Goal: Information Seeking & Learning: Learn about a topic

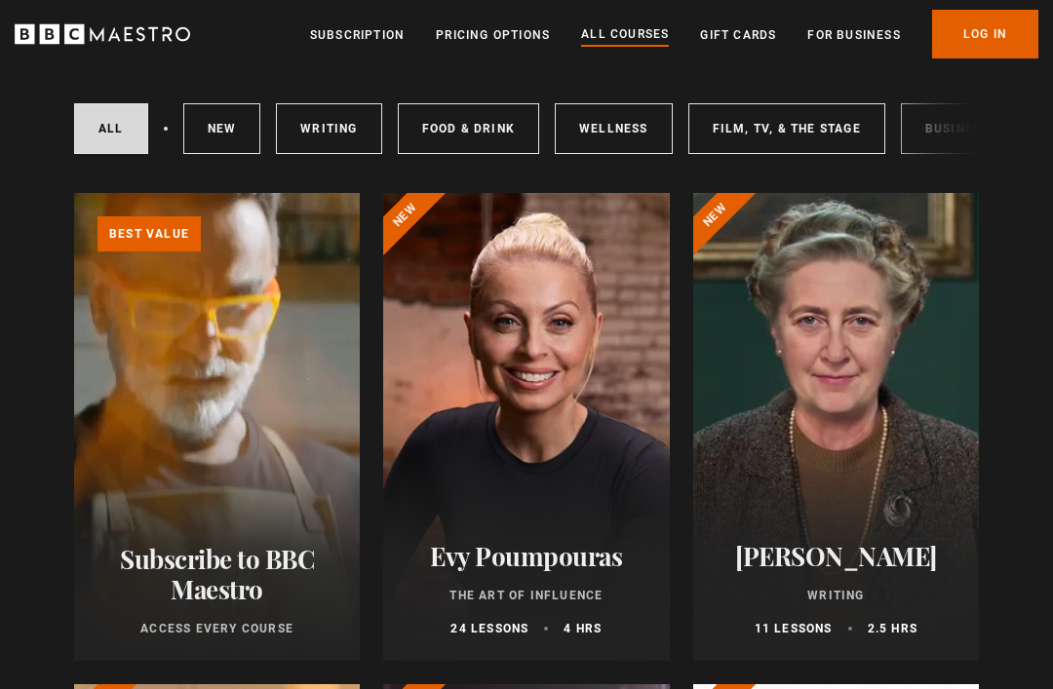
scroll to position [104, 0]
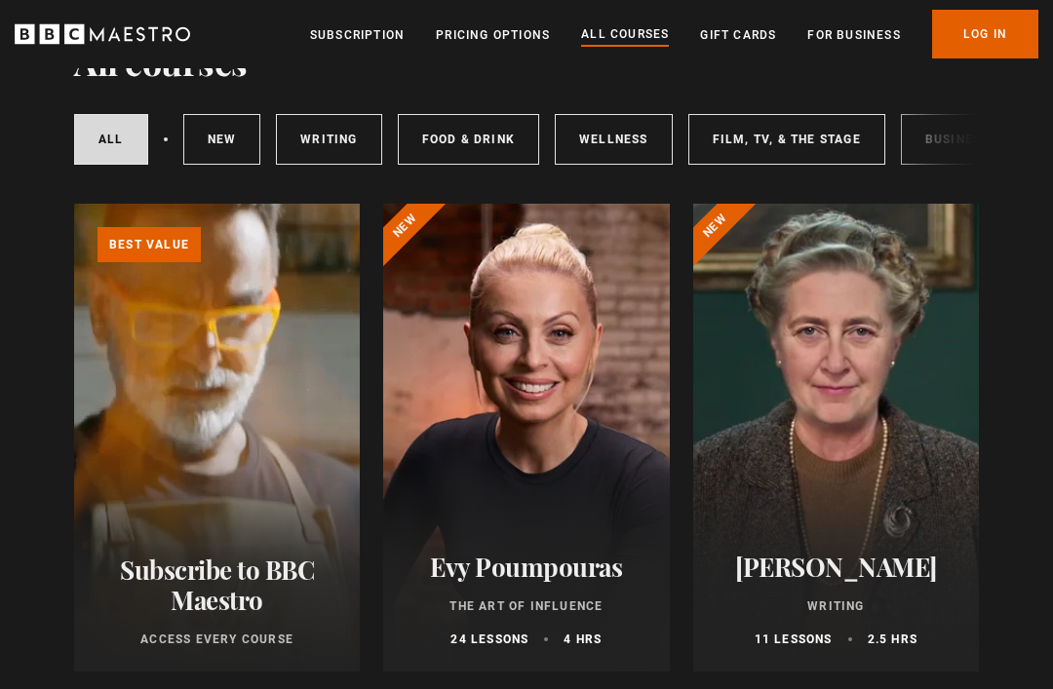
click at [1015, 42] on link "Log In" at bounding box center [985, 34] width 106 height 49
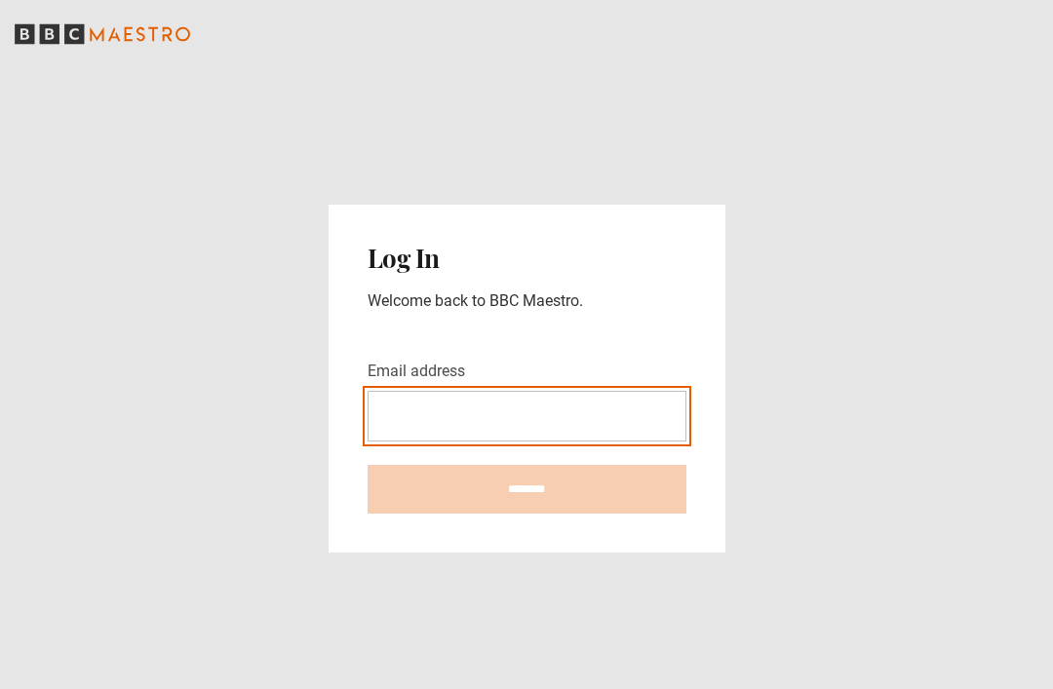
type input "**********"
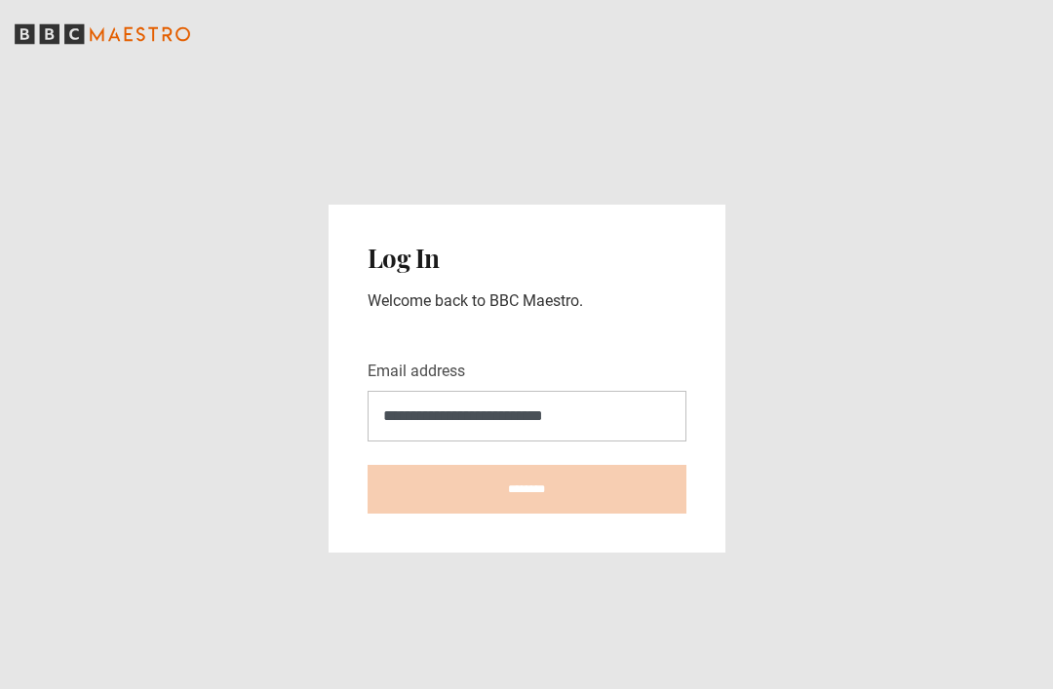
click at [526, 514] on input "********" at bounding box center [527, 489] width 319 height 49
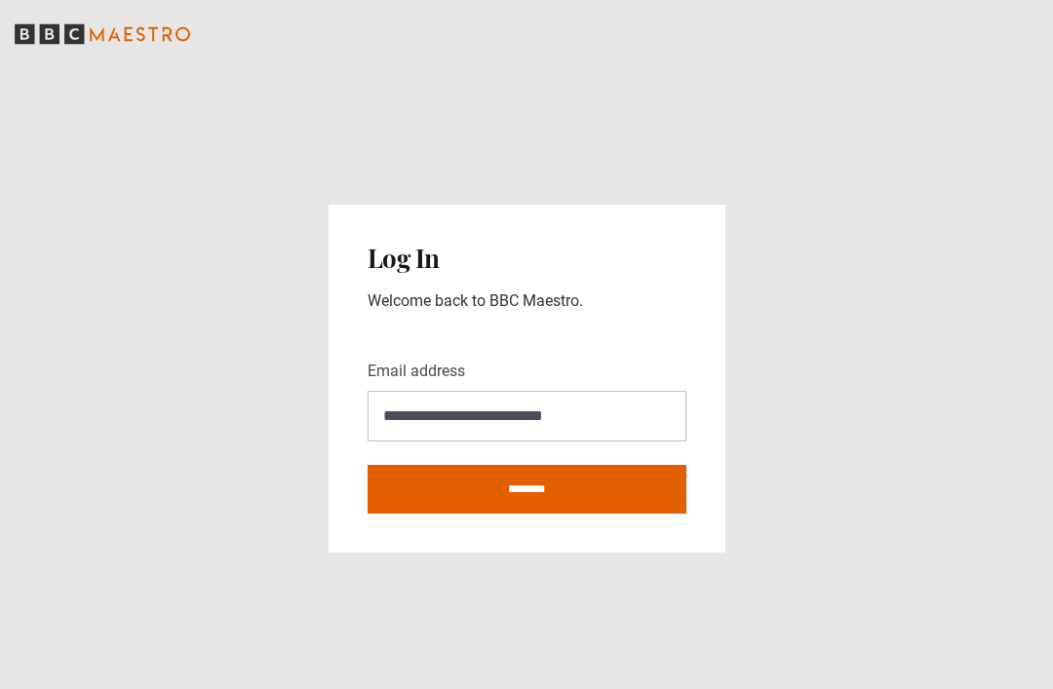
type input "**********"
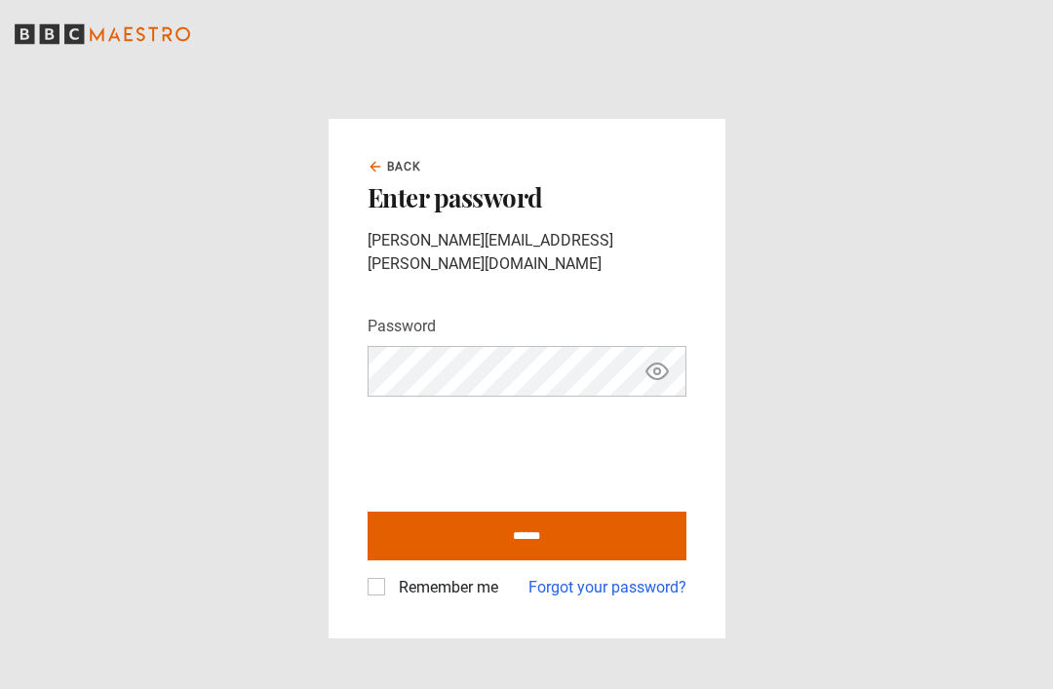
click at [629, 542] on input "******" at bounding box center [527, 536] width 319 height 49
type input "**********"
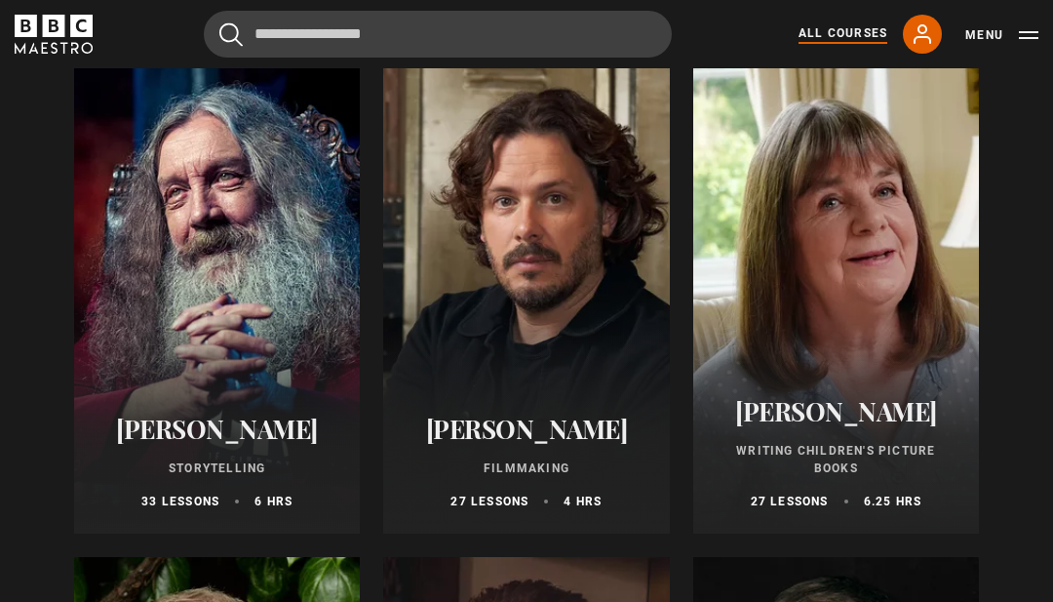
scroll to position [5146, 0]
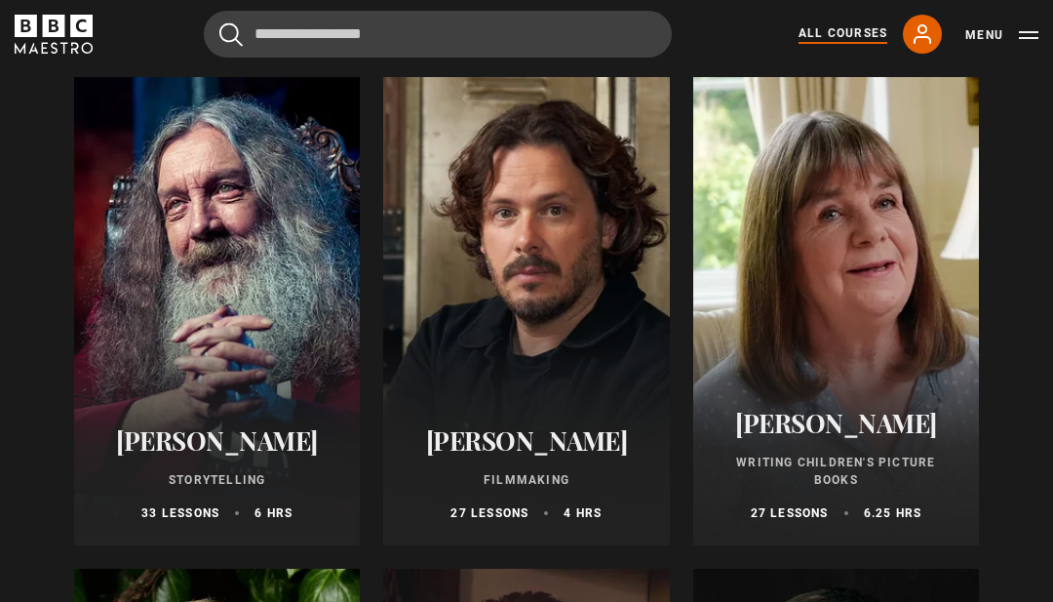
click at [836, 382] on div at bounding box center [836, 311] width 286 height 468
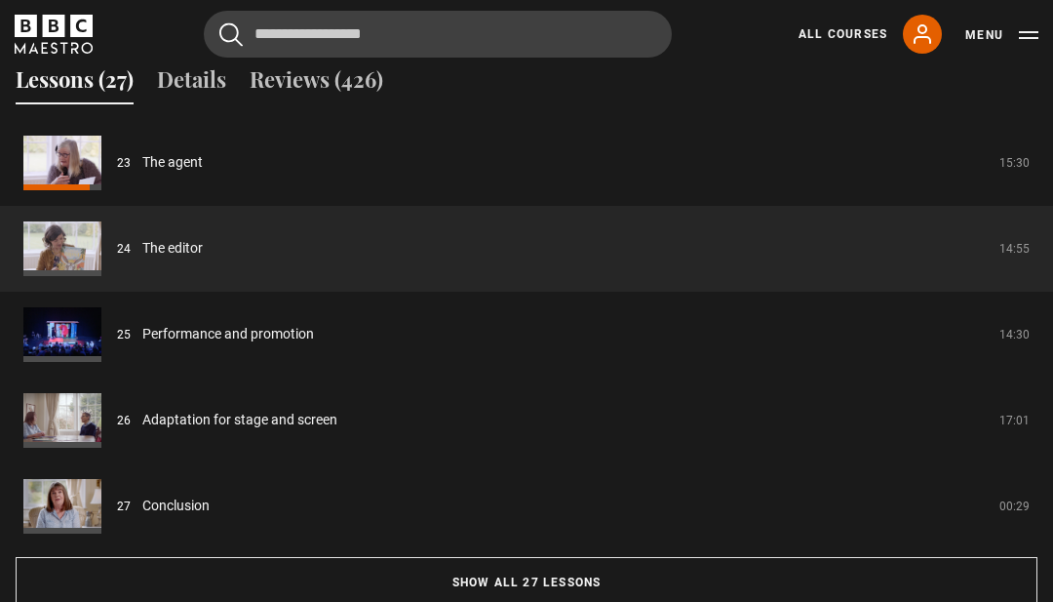
scroll to position [1518, 0]
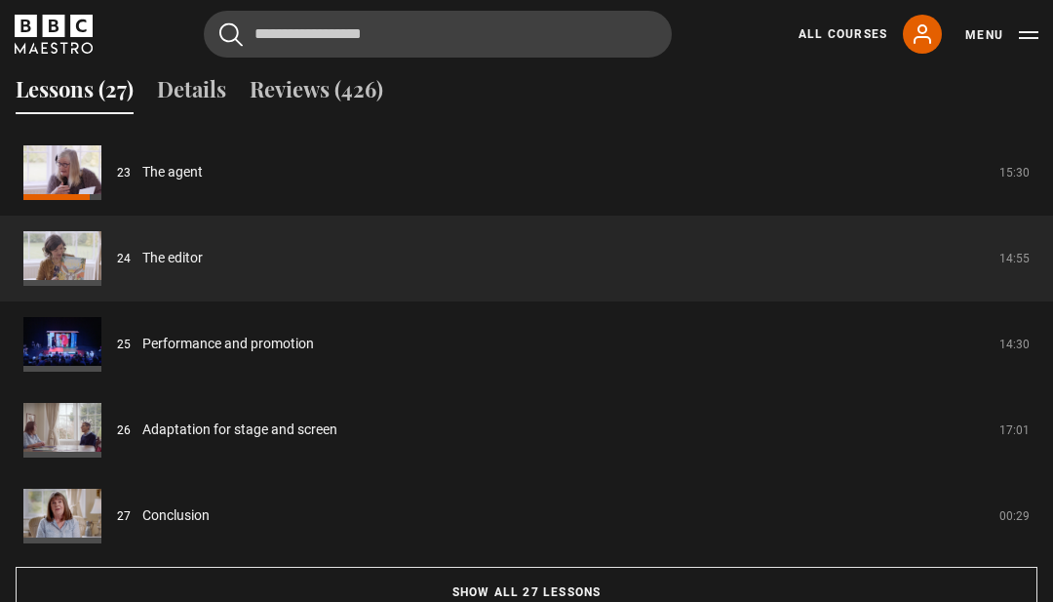
click at [667, 617] on button "Show all 27 lessons" at bounding box center [527, 591] width 1022 height 51
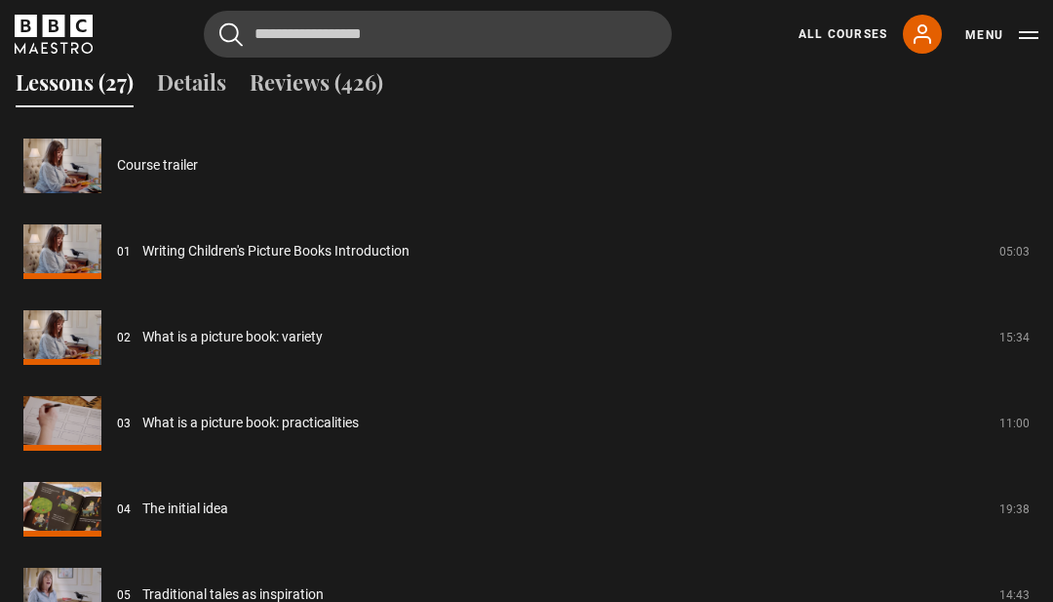
scroll to position [1528, 0]
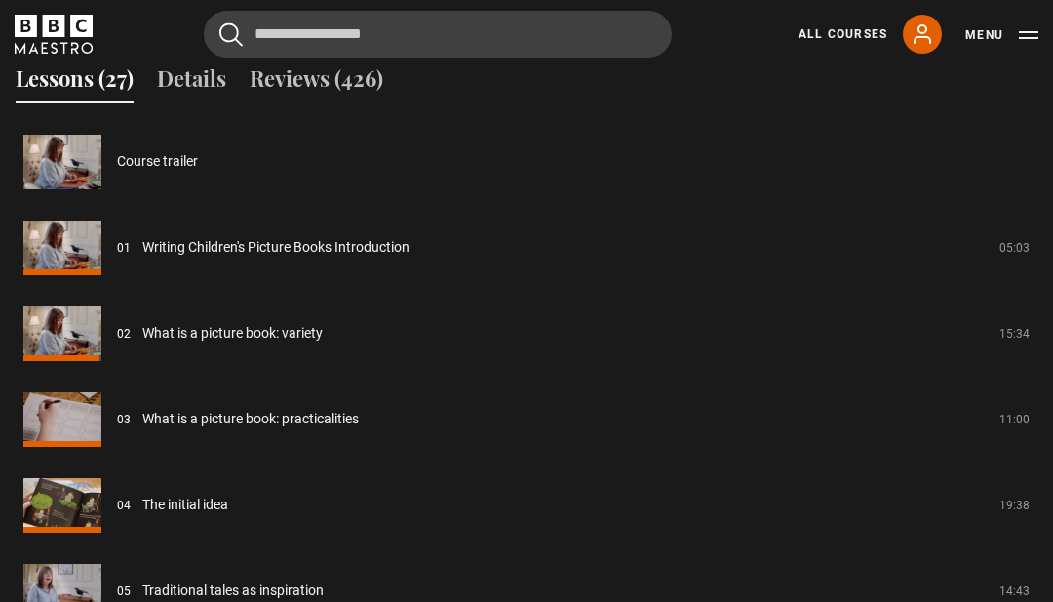
click at [323, 344] on link "What is a picture book: variety" at bounding box center [232, 334] width 180 height 20
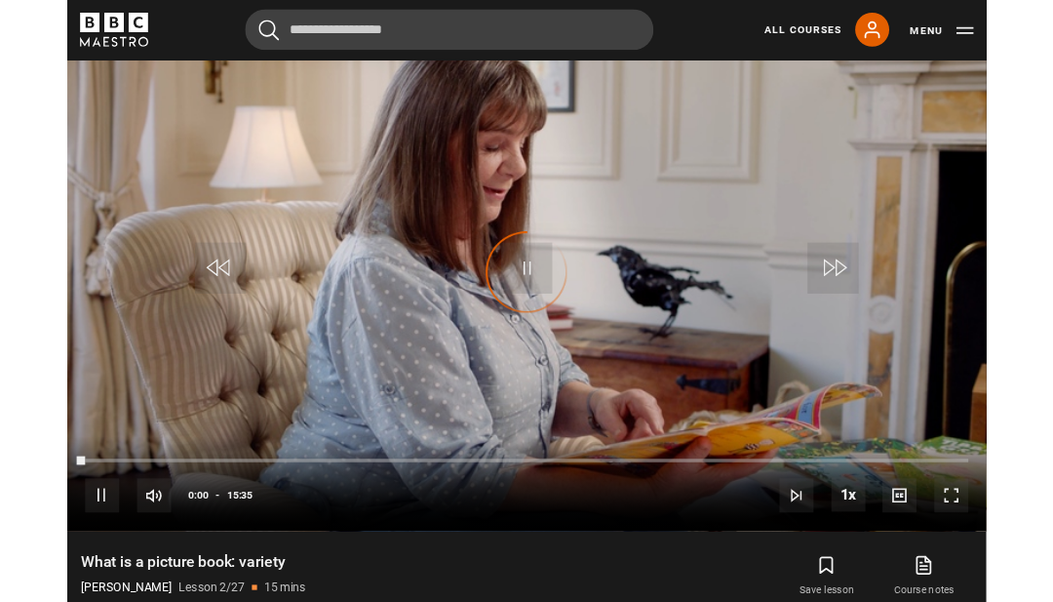
scroll to position [851, 0]
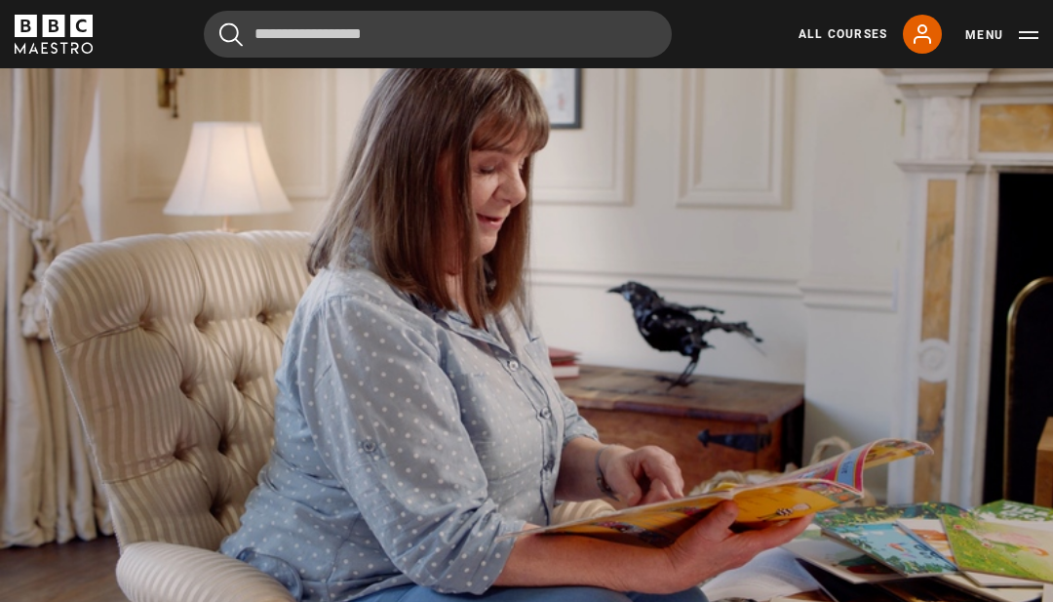
click at [925, 487] on video-js "Video Player is loading. Play Lesson What is a picture book: variety 10s Skip B…" at bounding box center [526, 312] width 1053 height 593
click at [777, 585] on div "10s Skip Back 10 seconds Pause 10s Skip Forward 10 seconds Loaded : 0.00% Pause…" at bounding box center [526, 554] width 1053 height 108
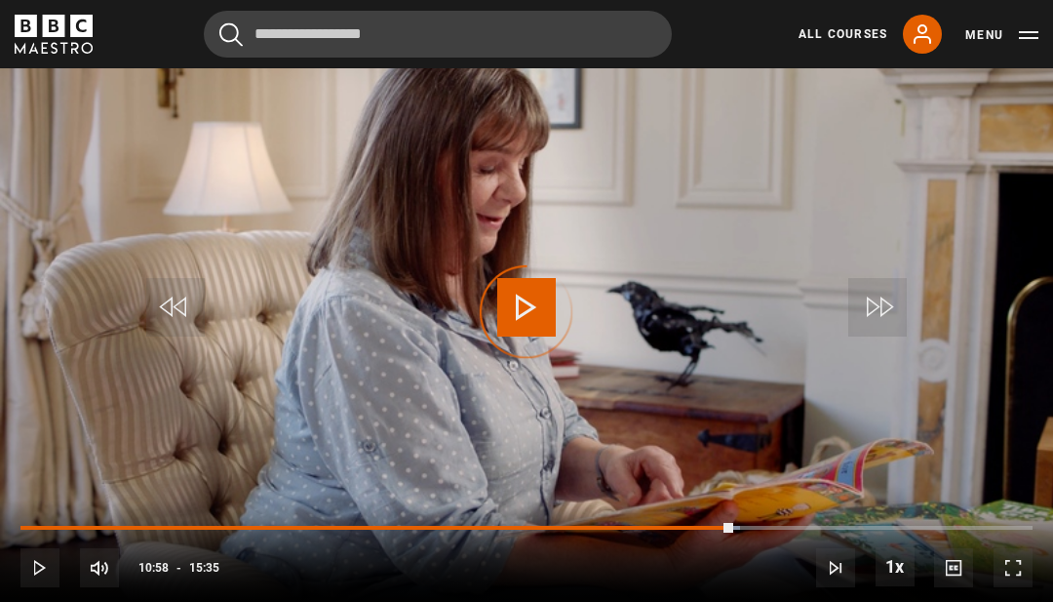
click at [733, 529] on div "Progress Bar" at bounding box center [376, 528] width 713 height 4
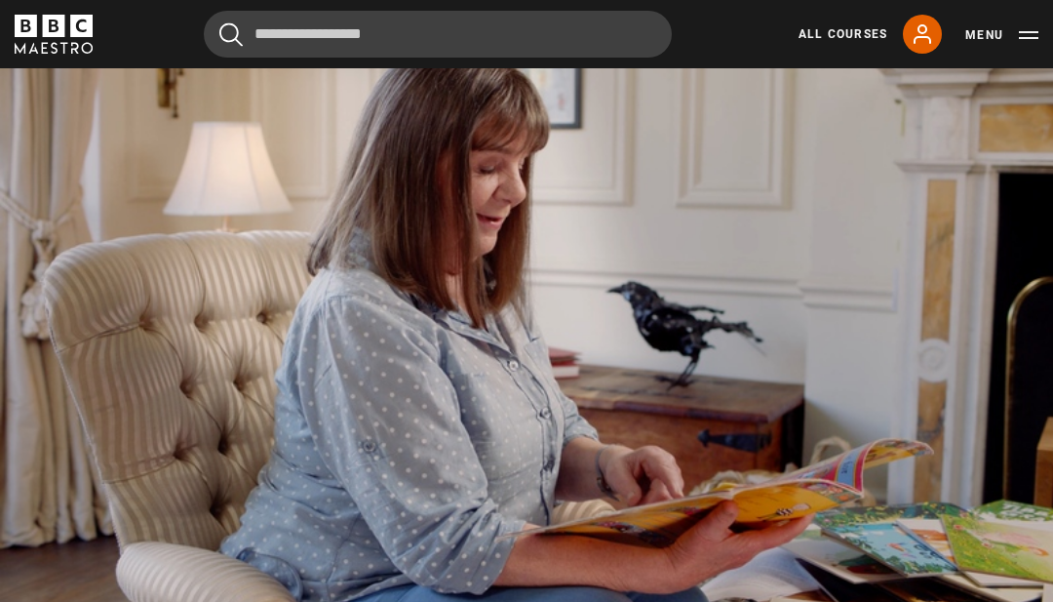
click at [905, 448] on video-js "Video Player is loading. Play Lesson What is a picture book: variety 10s Skip B…" at bounding box center [526, 312] width 1053 height 593
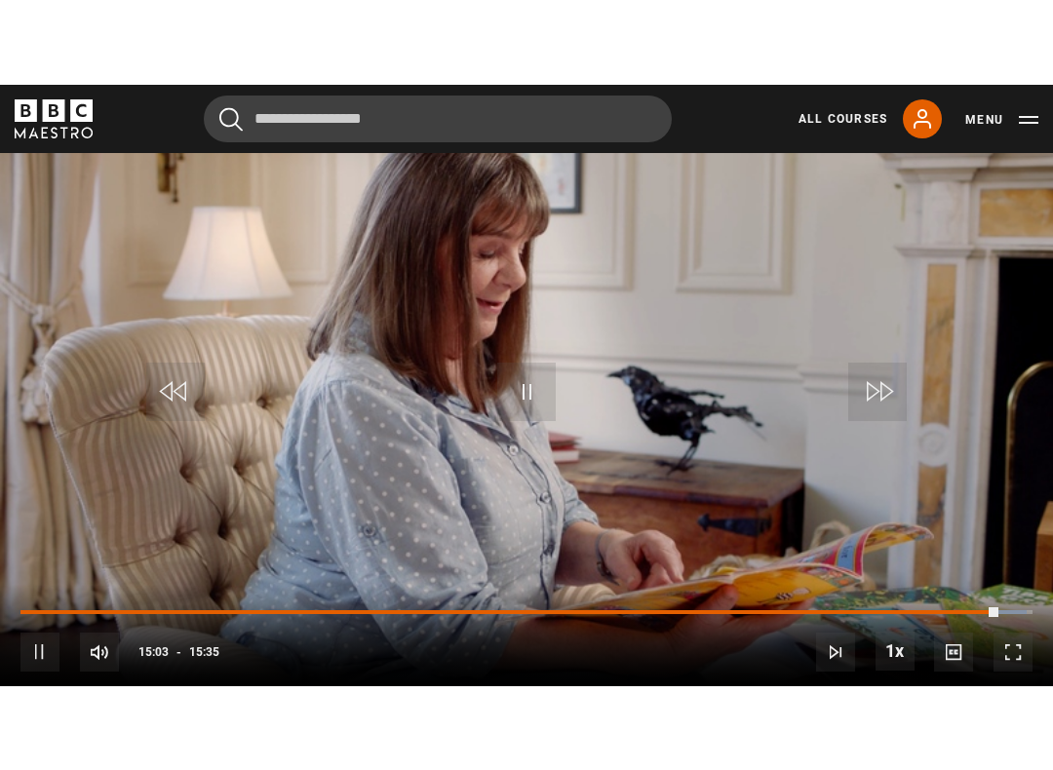
scroll to position [0, 0]
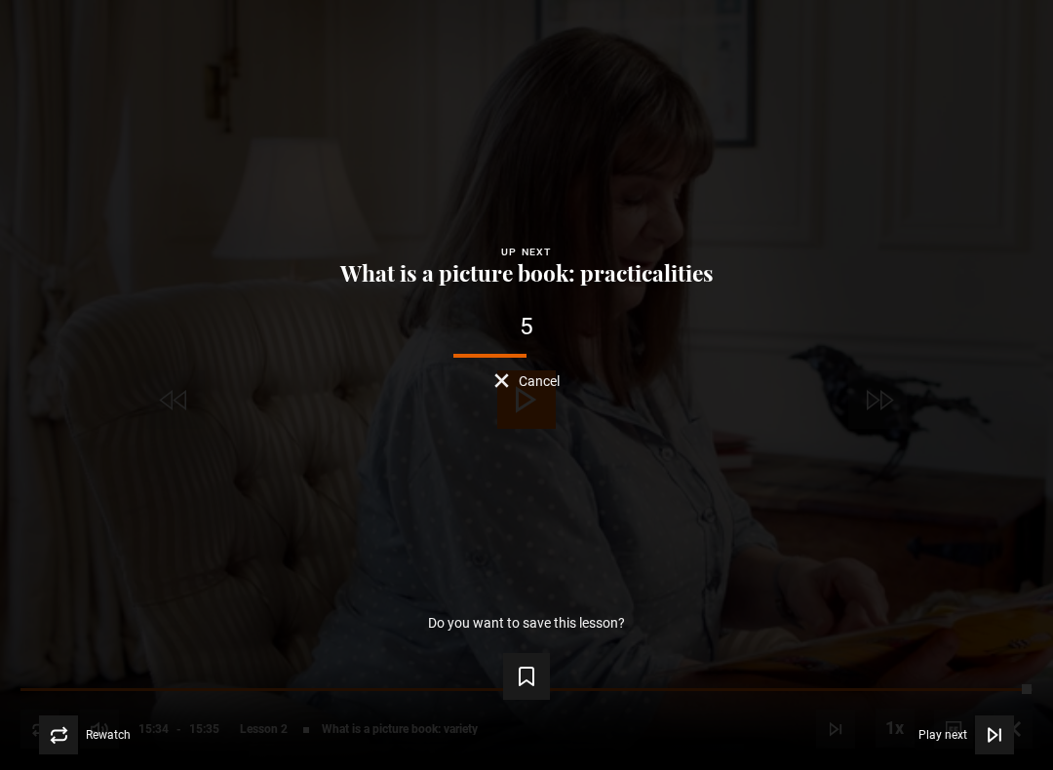
click at [1000, 688] on span "Video Player" at bounding box center [994, 735] width 39 height 39
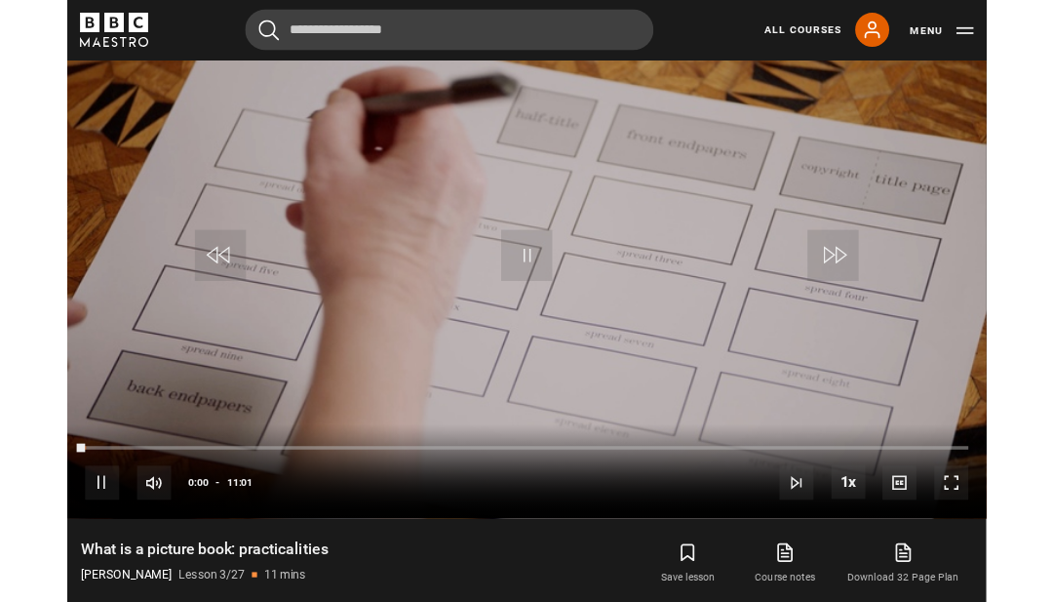
scroll to position [868, 0]
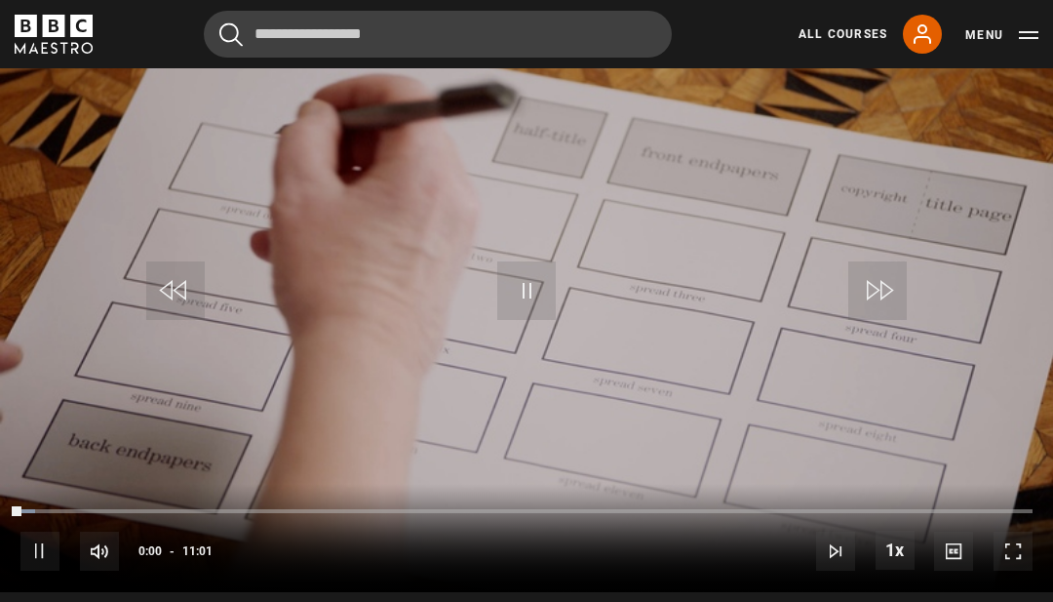
click at [840, 415] on video-js "Video Player is loading. Play Lesson What is a picture book: practicalities 10s…" at bounding box center [526, 295] width 1053 height 593
click at [1030, 570] on span "Video Player" at bounding box center [1012, 550] width 39 height 39
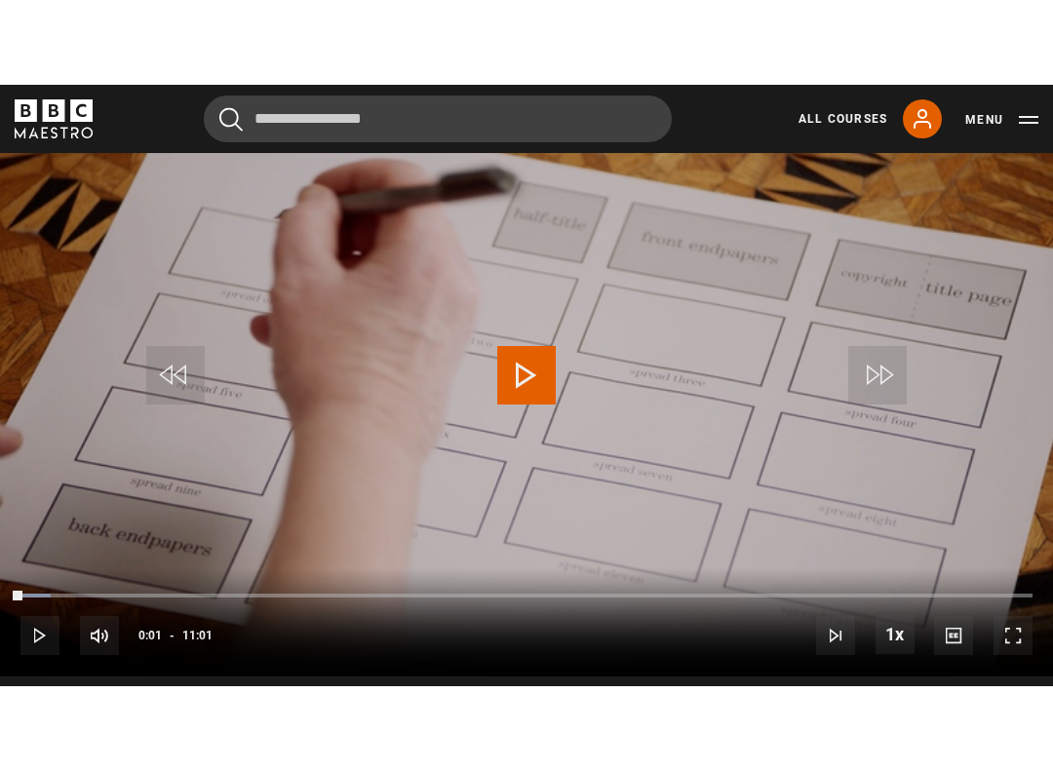
scroll to position [0, 0]
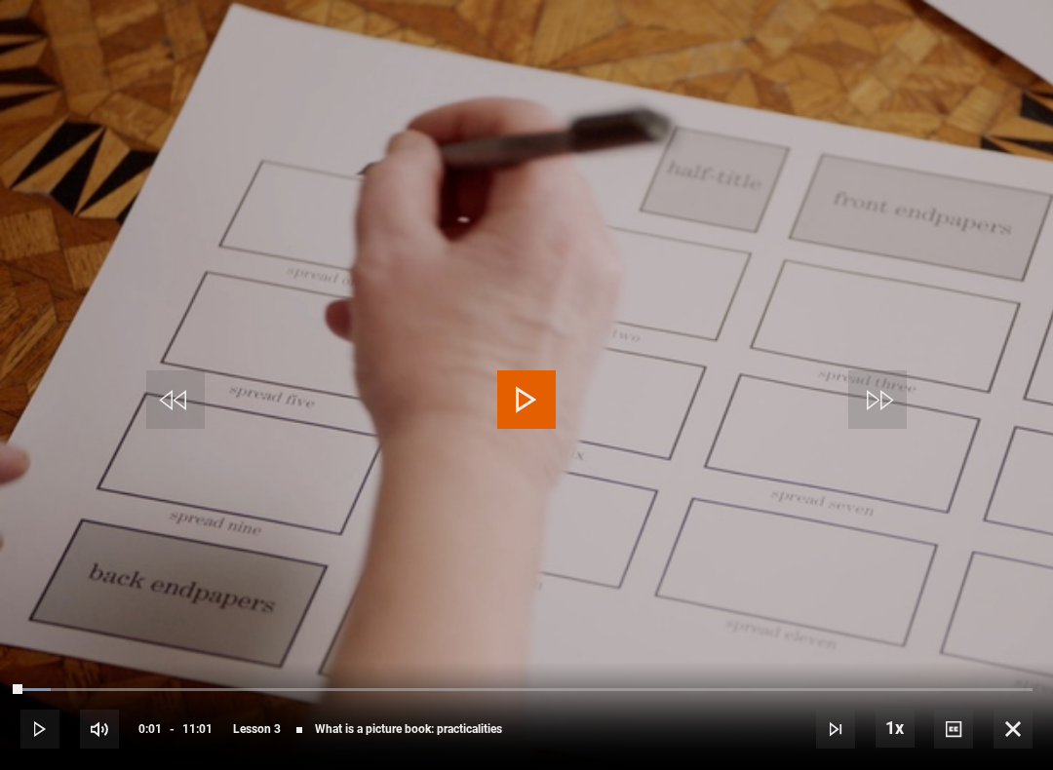
click at [572, 408] on video-js "Video Player is loading. Play Lesson What is a picture book: practicalities 10s…" at bounding box center [526, 385] width 1053 height 770
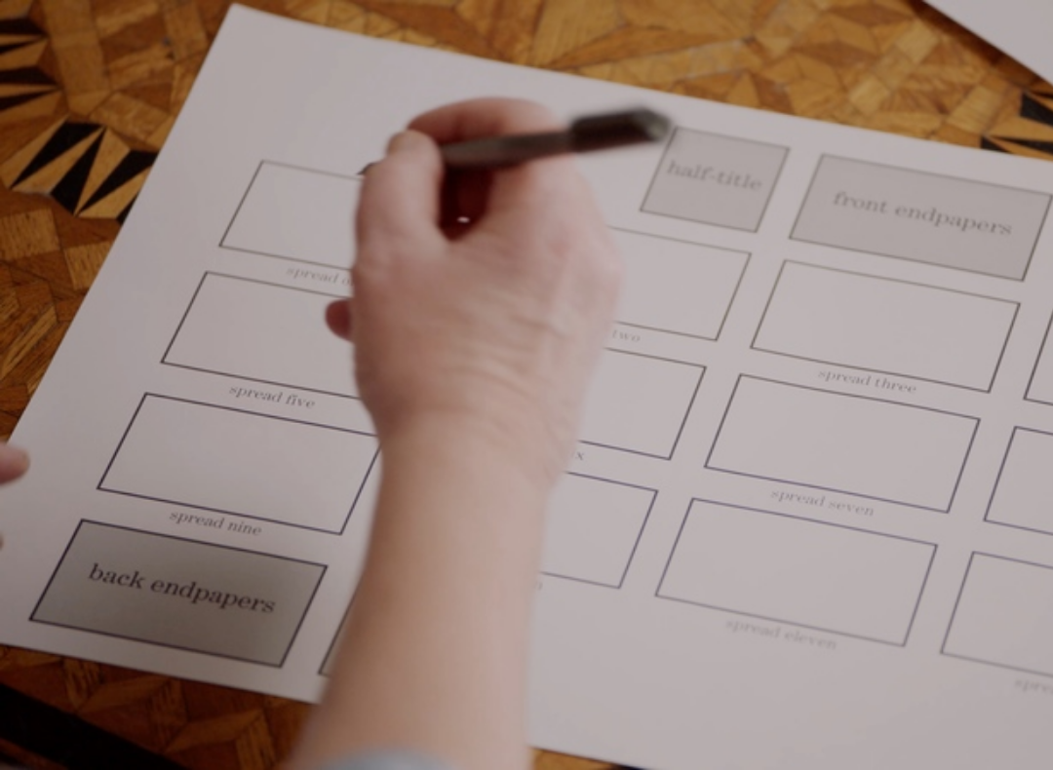
click at [496, 463] on video-js "Video Player is loading. Play Lesson What is a picture book: practicalities 10s…" at bounding box center [526, 385] width 1053 height 770
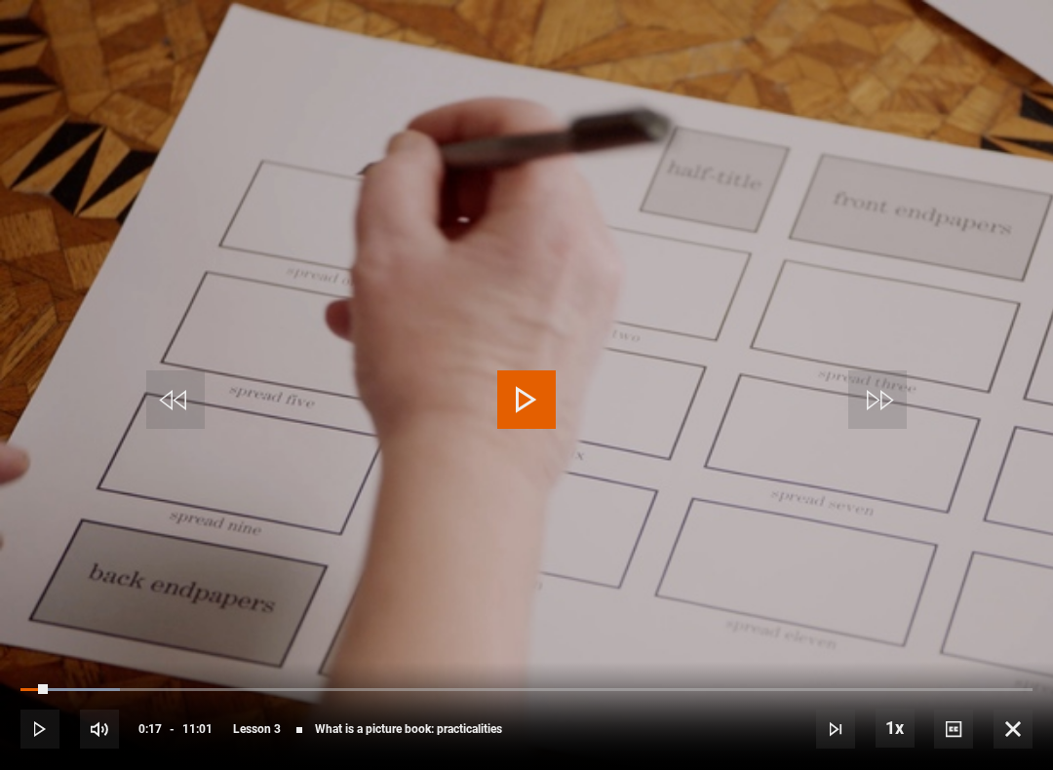
click at [487, 448] on video-js "Video Player is loading. Play Lesson What is a picture book: practicalities 10s…" at bounding box center [526, 385] width 1053 height 770
click at [572, 399] on video-js "Video Player is loading. Play Lesson What is a picture book: practicalities 10s…" at bounding box center [526, 385] width 1053 height 770
click at [521, 413] on span "Video Player" at bounding box center [526, 399] width 58 height 58
click at [414, 507] on video-js "Video Player is loading. Play Lesson What is a picture book: practicalities 10s…" at bounding box center [526, 385] width 1053 height 770
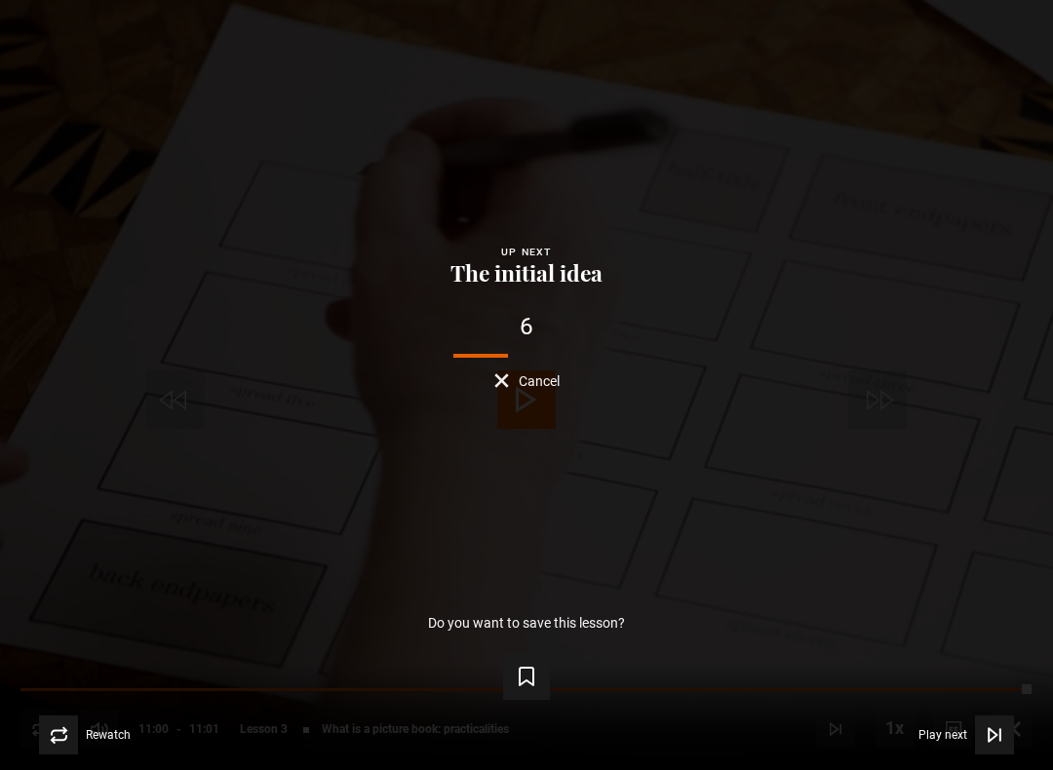
click at [998, 688] on span "Video Player" at bounding box center [994, 735] width 39 height 39
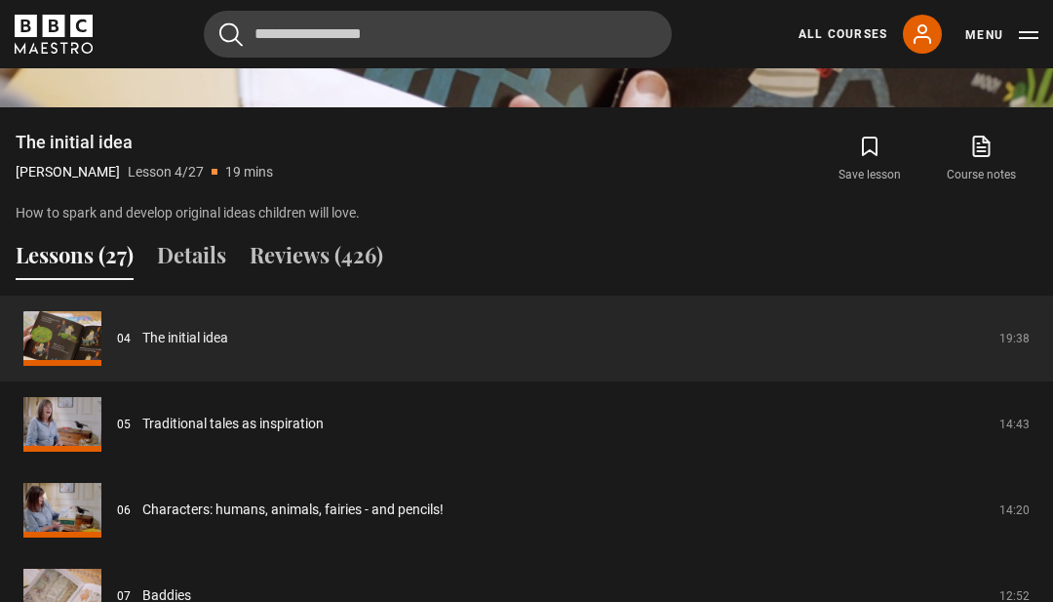
scroll to position [1367, 0]
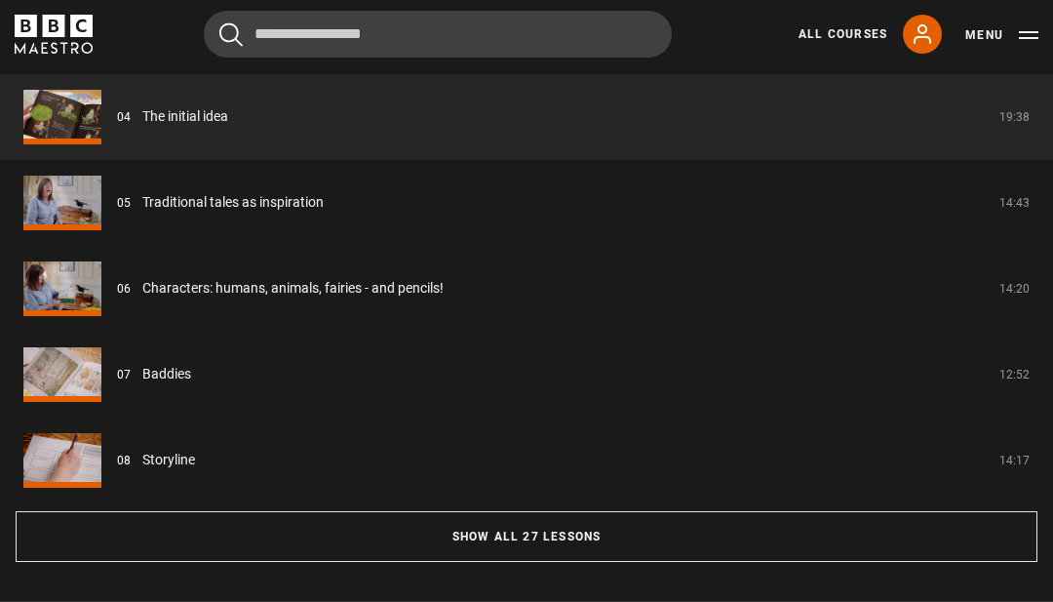
click at [555, 563] on button "Show all 27 lessons" at bounding box center [527, 537] width 1022 height 51
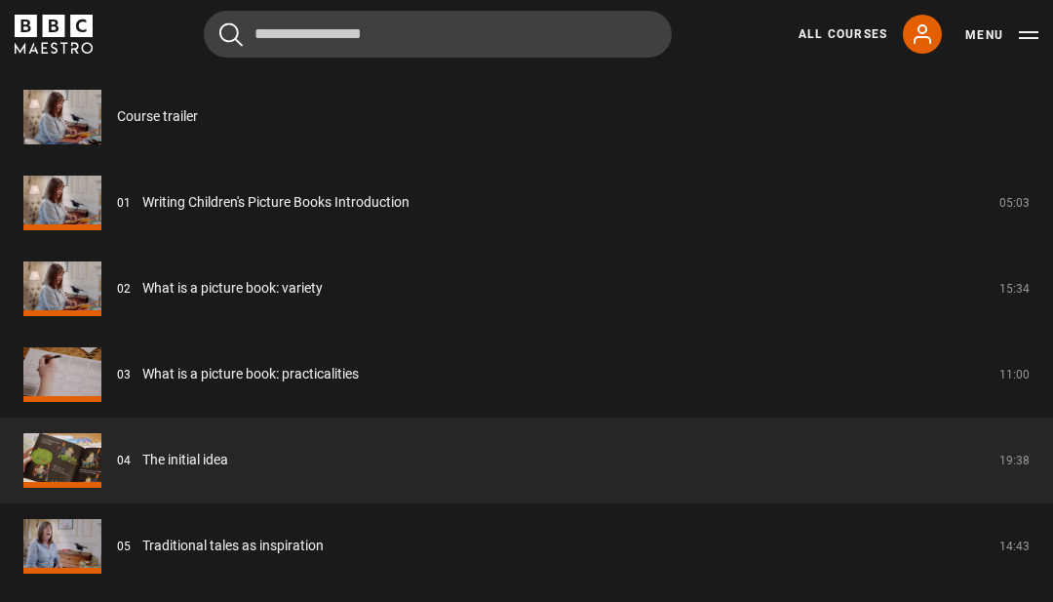
click at [359, 384] on link "What is a picture book: practicalities" at bounding box center [250, 374] width 216 height 20
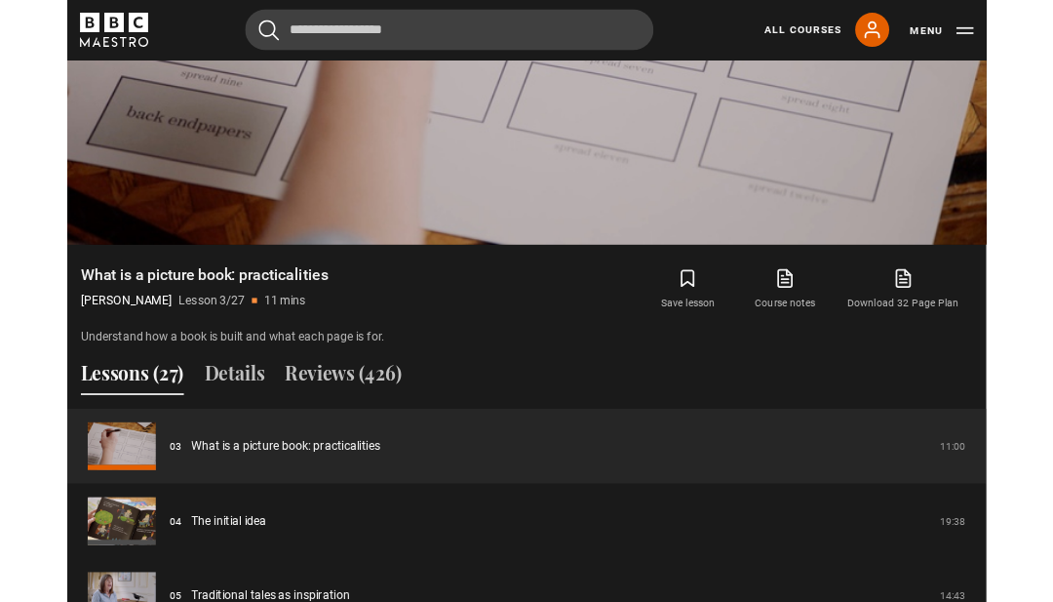
scroll to position [1181, 0]
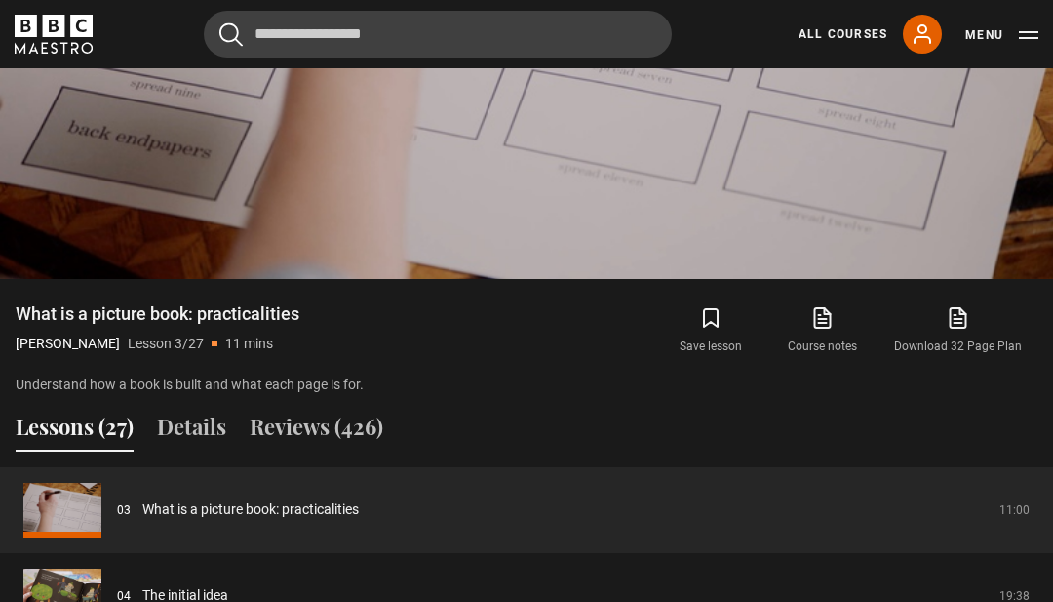
click at [935, 359] on link "Download 32 Page Plan" at bounding box center [957, 330] width 159 height 57
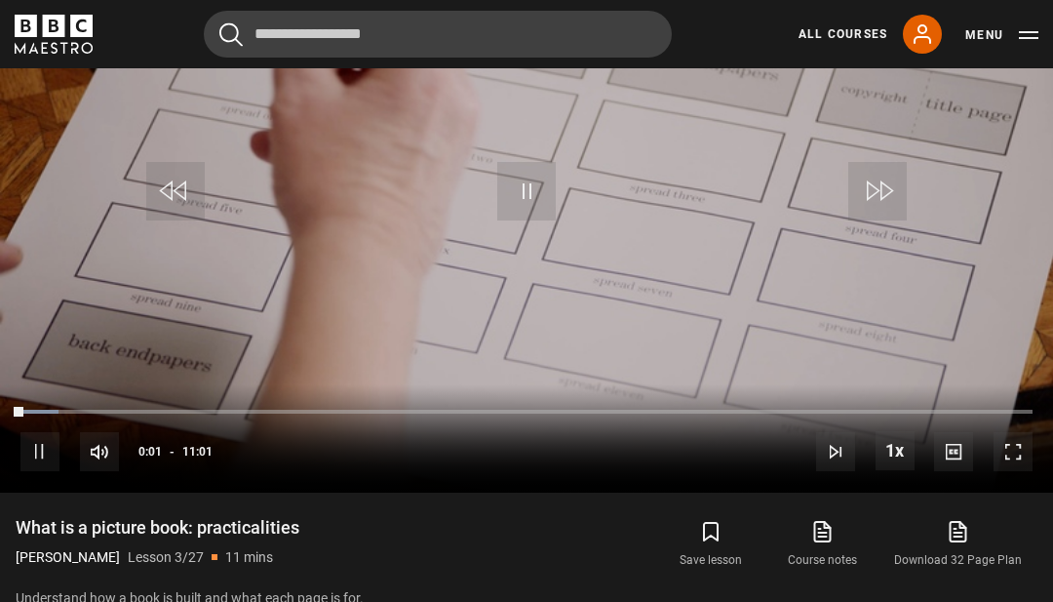
scroll to position [922, 0]
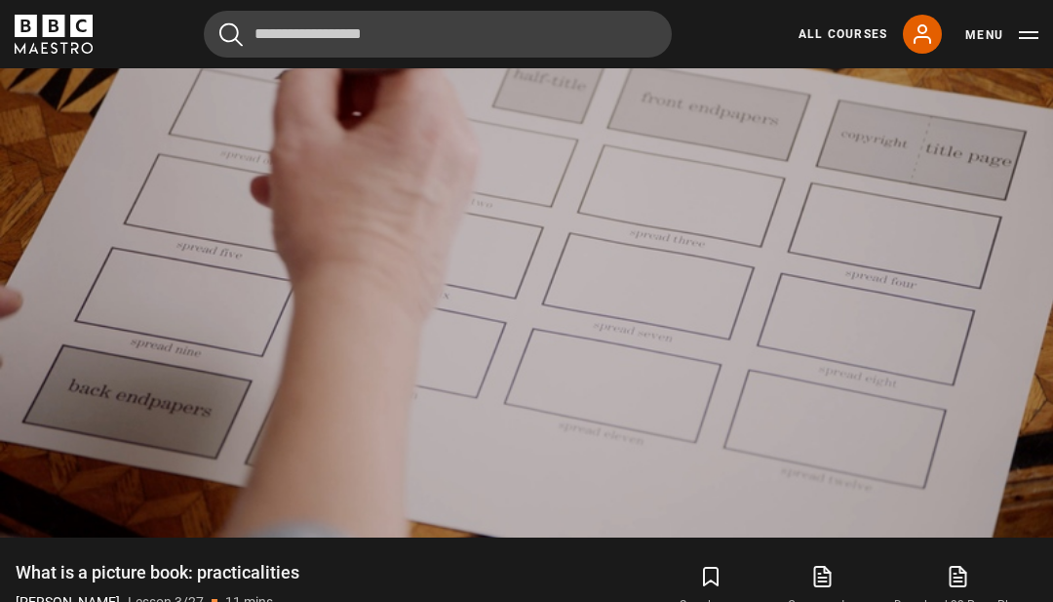
click at [1027, 537] on video-js "Video Player is loading. Play Lesson What is a picture book: practicalities 10s…" at bounding box center [526, 240] width 1053 height 593
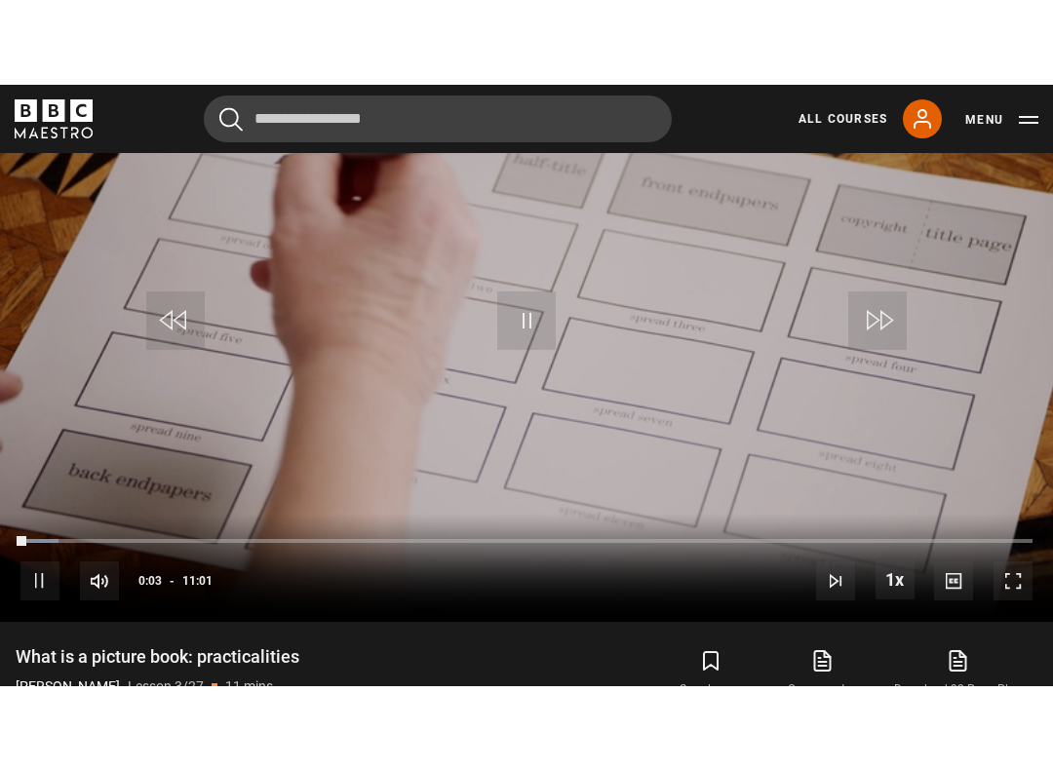
scroll to position [0, 0]
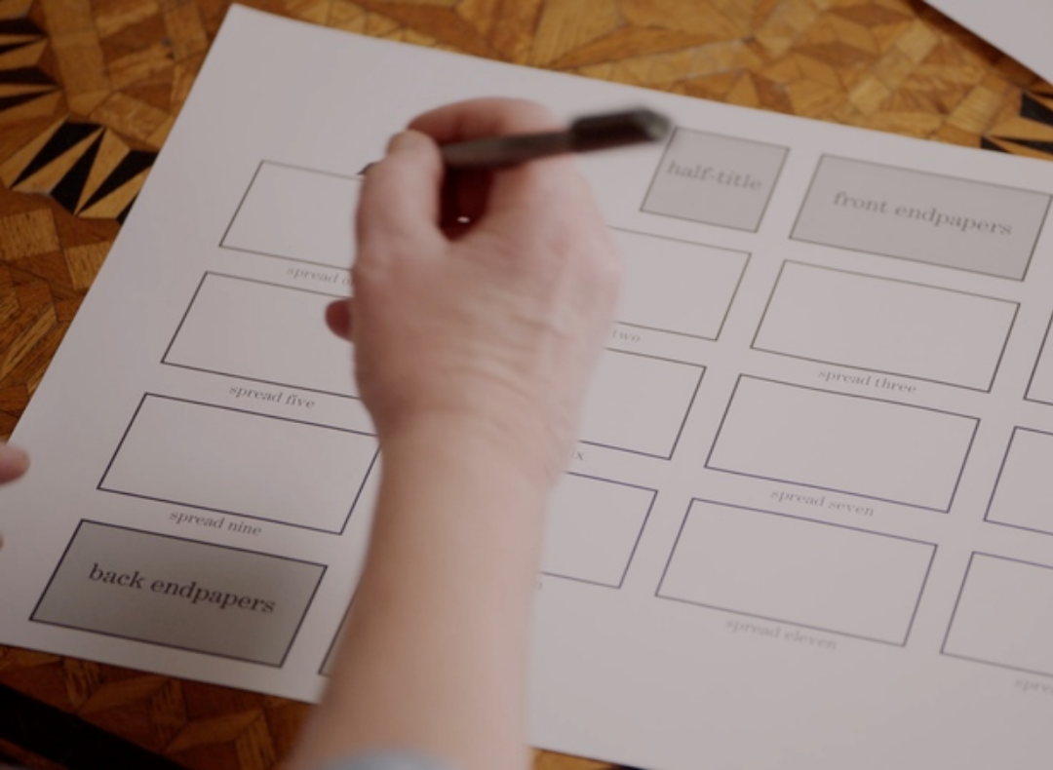
click at [961, 608] on video-js "Video Player is loading. Play Lesson What is a picture book: practicalities 10s…" at bounding box center [526, 385] width 1053 height 770
click at [137, 609] on video-js "Video Player is loading. Play Lesson What is a picture book: practicalities 10s…" at bounding box center [526, 385] width 1053 height 770
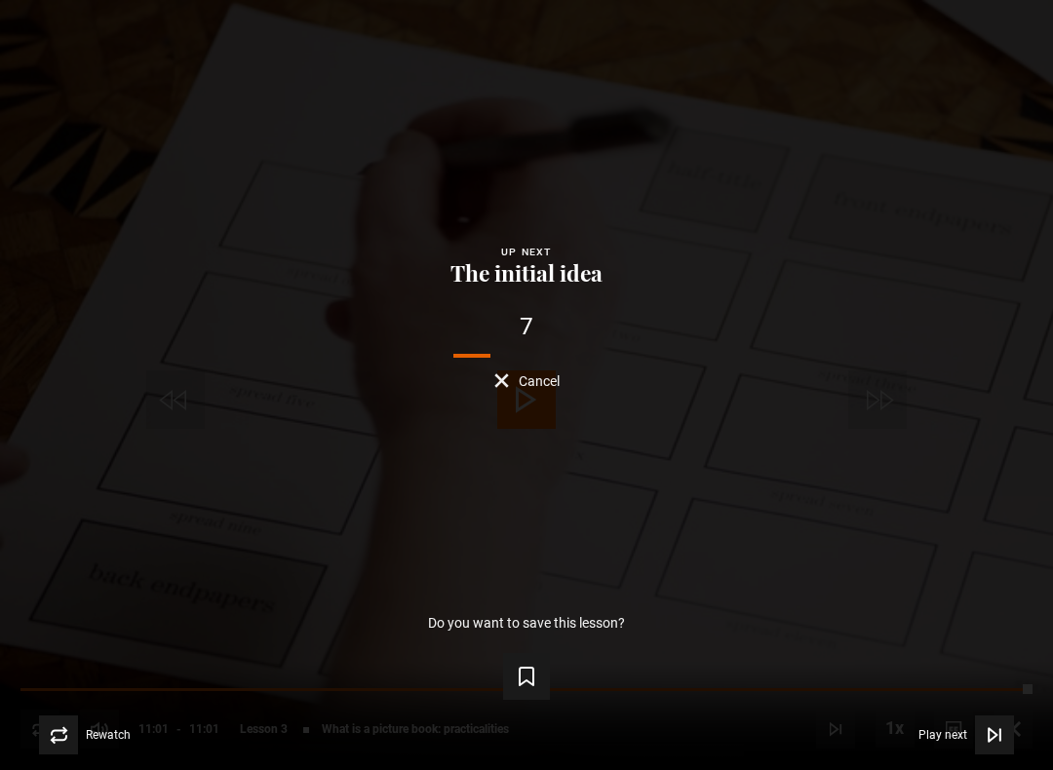
click at [991, 688] on icon "Video Player" at bounding box center [993, 734] width 8 height 13
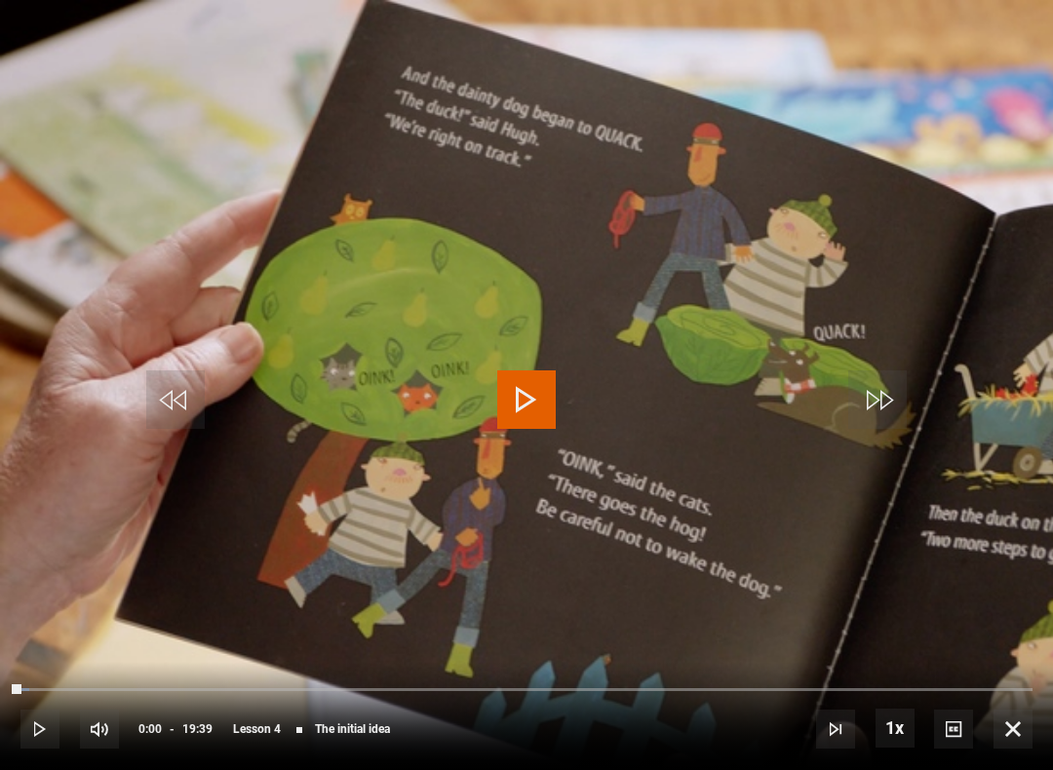
click at [532, 385] on span "Video Player" at bounding box center [526, 399] width 58 height 58
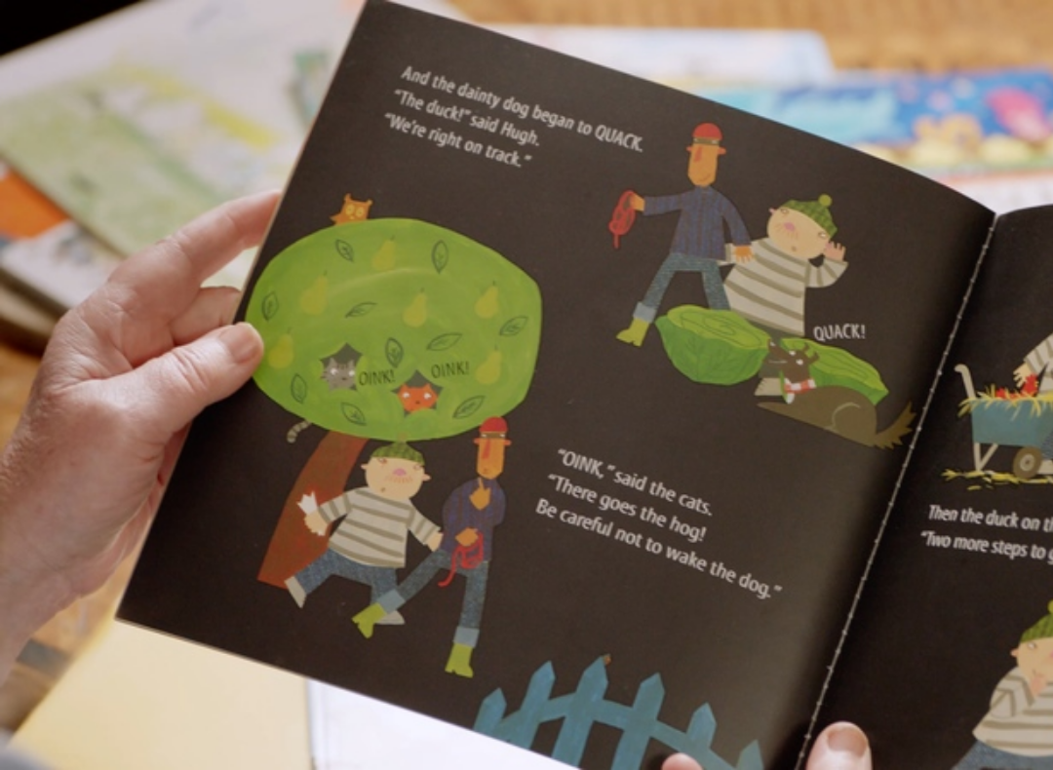
click at [1047, 440] on video-js "Video Player is loading. Play Lesson The initial idea 10s Skip Back 10 seconds …" at bounding box center [526, 385] width 1053 height 770
click at [777, 410] on video-js "Video Player is loading. Play Lesson The initial idea 10s Skip Back 10 seconds …" at bounding box center [526, 385] width 1053 height 770
click at [824, 434] on video-js "Video Player is loading. Play Lesson The initial idea 10s Skip Back 10 seconds …" at bounding box center [526, 385] width 1053 height 770
click at [651, 686] on div "10s Skip Back 10 seconds Pause 10s Skip Forward 10 seconds Loaded : 65.71% Paus…" at bounding box center [526, 716] width 1053 height 108
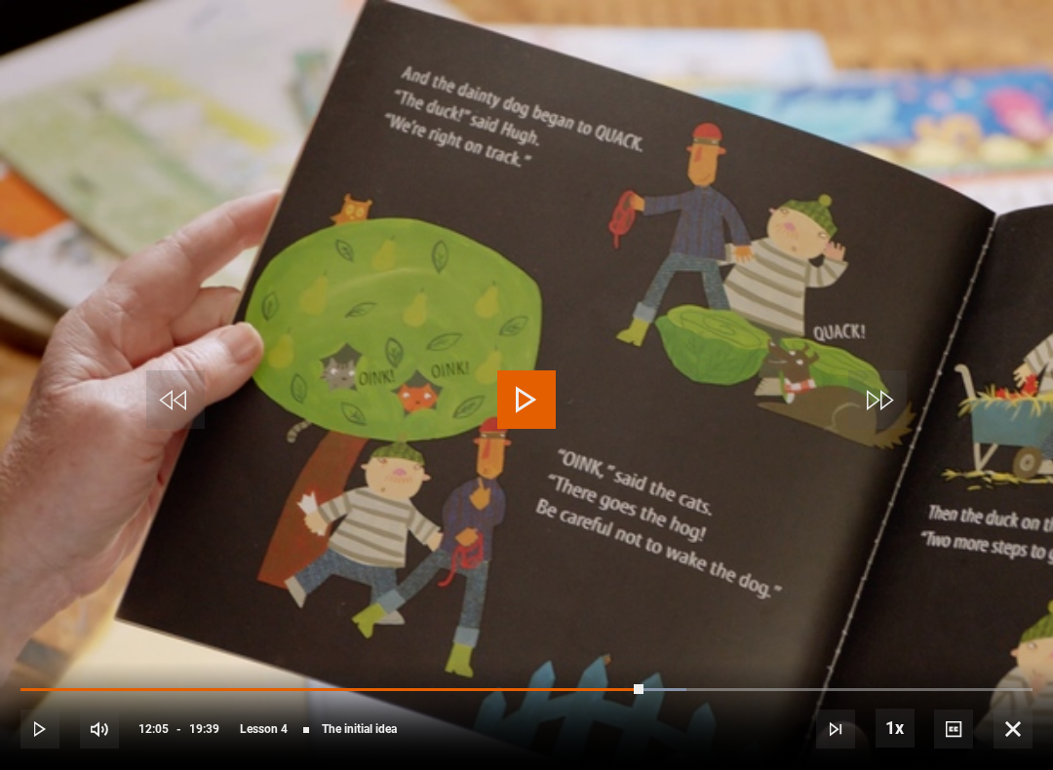
click at [657, 681] on div "10s Skip Back 10 seconds Play 10s Skip Forward 10 seconds Loaded : 65.79% Play …" at bounding box center [526, 716] width 1053 height 108
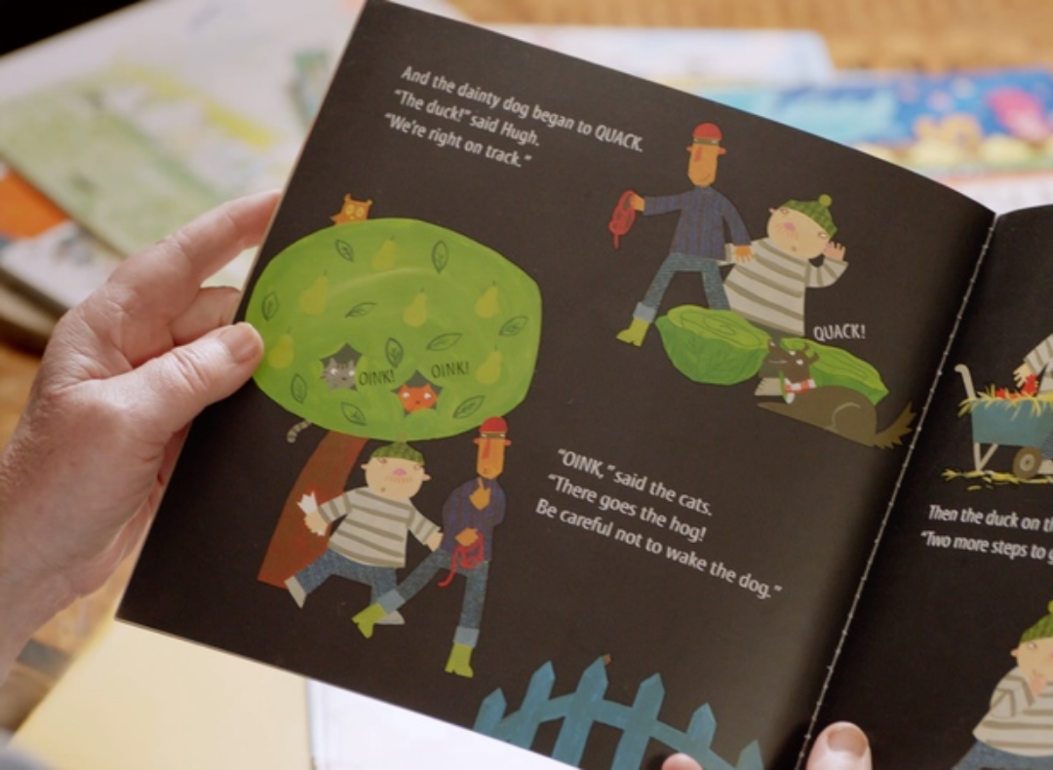
click at [923, 471] on video-js "Video Player is loading. Play Lesson The initial idea 10s Skip Back 10 seconds …" at bounding box center [526, 385] width 1053 height 770
click at [709, 540] on video-js "Video Player is loading. Play Lesson The initial idea 10s Skip Back 10 seconds …" at bounding box center [526, 385] width 1053 height 770
click at [710, 446] on video-js "Video Player is loading. Play Lesson The initial idea 10s Skip Back 10 seconds …" at bounding box center [526, 385] width 1053 height 770
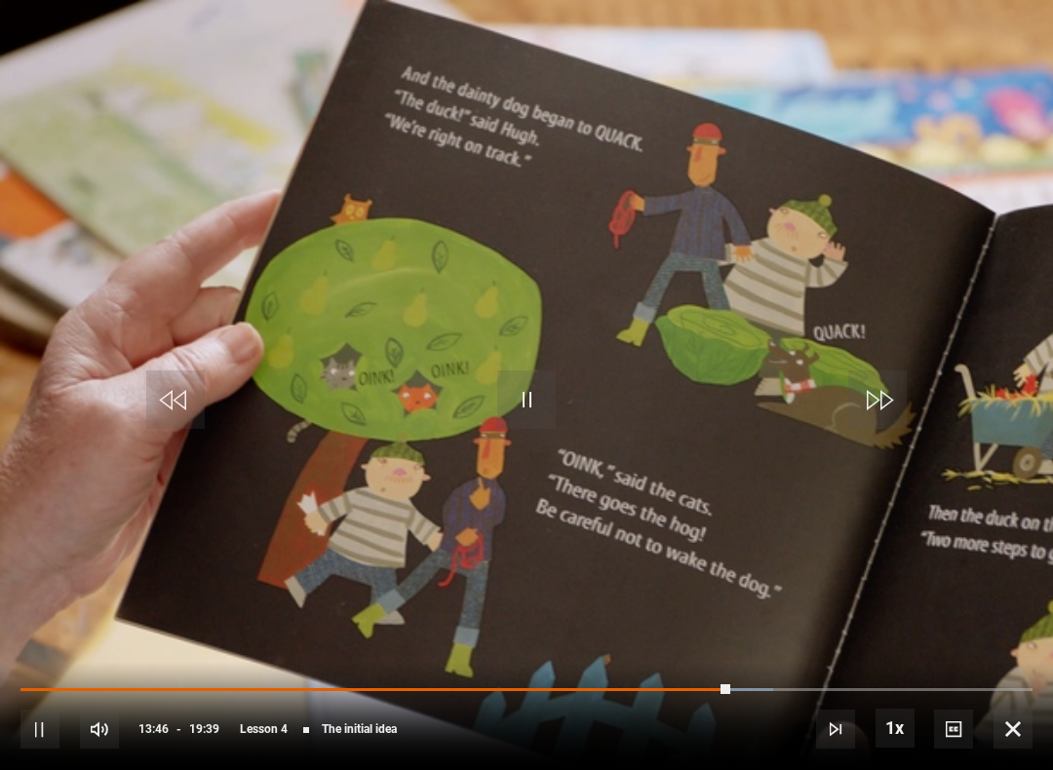
click at [538, 403] on span "Video Player" at bounding box center [526, 399] width 58 height 58
click at [525, 382] on span "Video Player" at bounding box center [526, 399] width 58 height 58
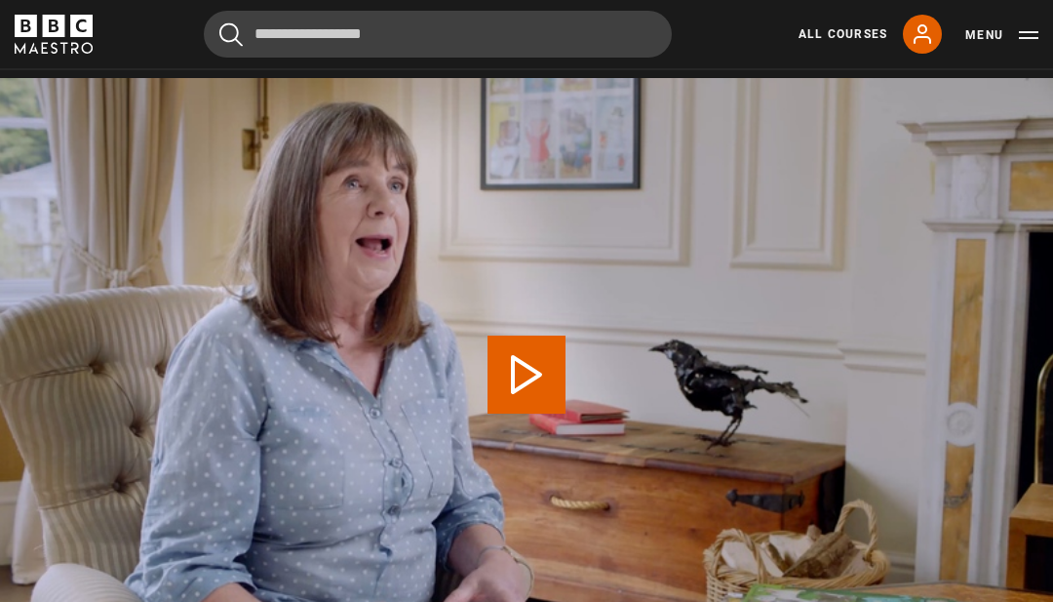
scroll to position [789, 0]
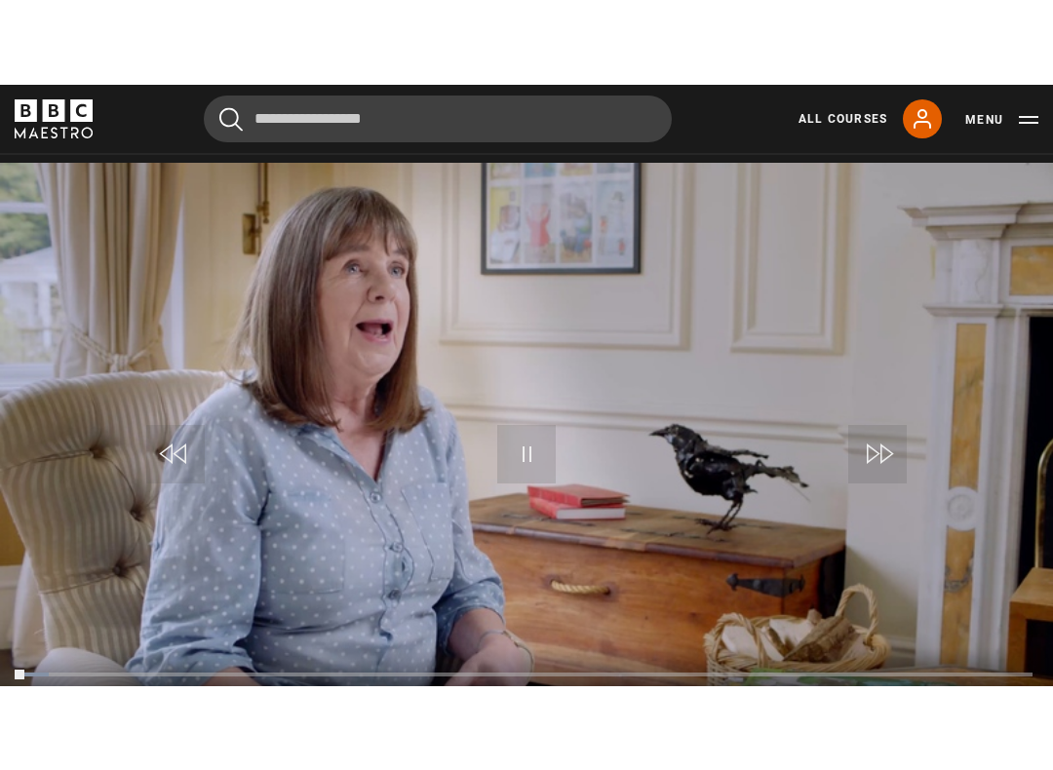
scroll to position [0, 0]
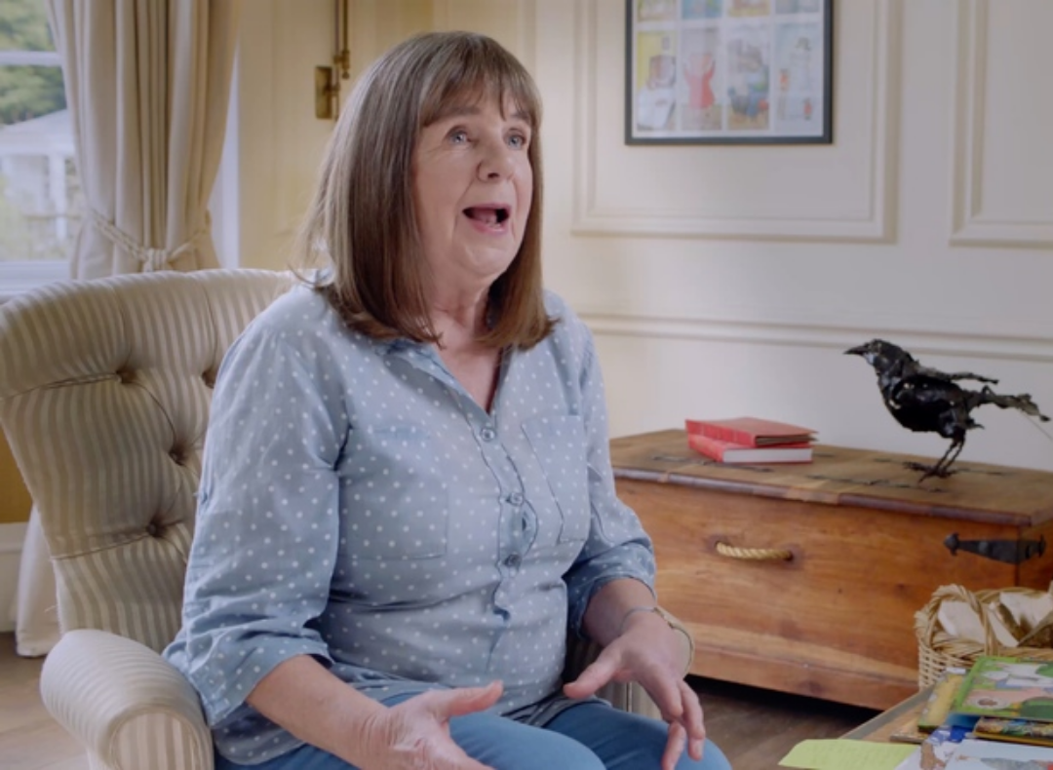
click at [683, 381] on video-js "Video Player is loading. Play Lesson Traditional tales as inspiration 10s Skip …" at bounding box center [526, 385] width 1053 height 770
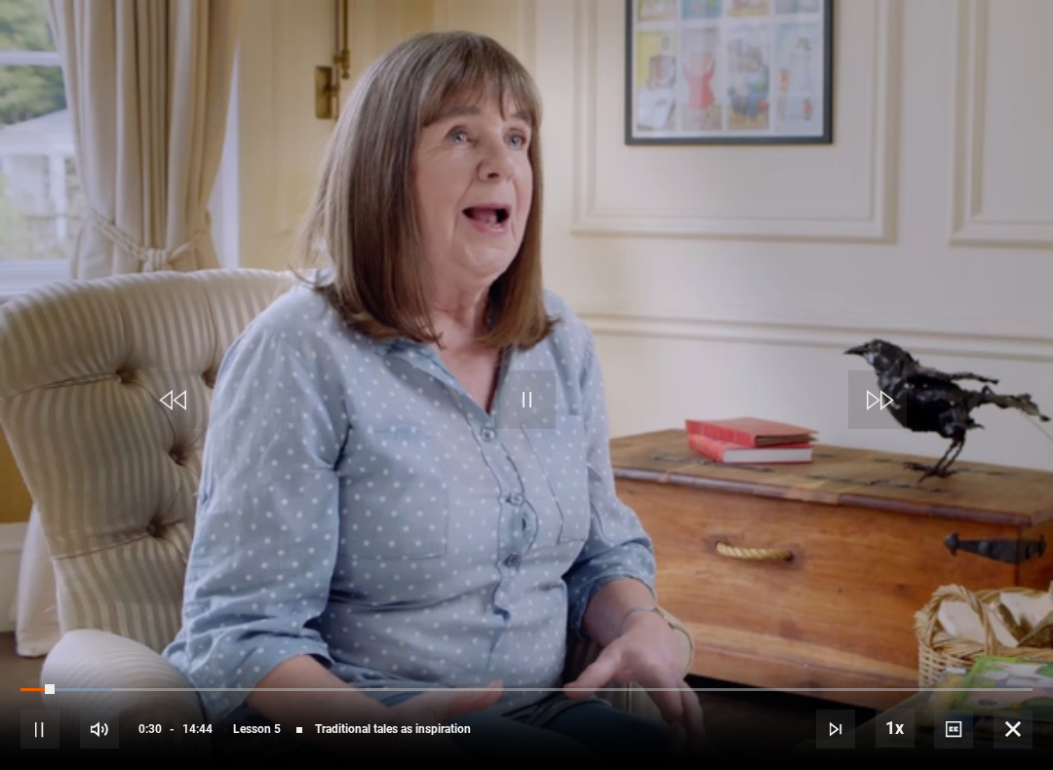
click at [552, 378] on span "Video Player" at bounding box center [526, 399] width 58 height 58
click at [525, 376] on span "Video Player" at bounding box center [526, 399] width 58 height 58
click at [326, 533] on video-js "Video Player is loading. Play Lesson Traditional tales as inspiration 10s Skip …" at bounding box center [526, 385] width 1053 height 770
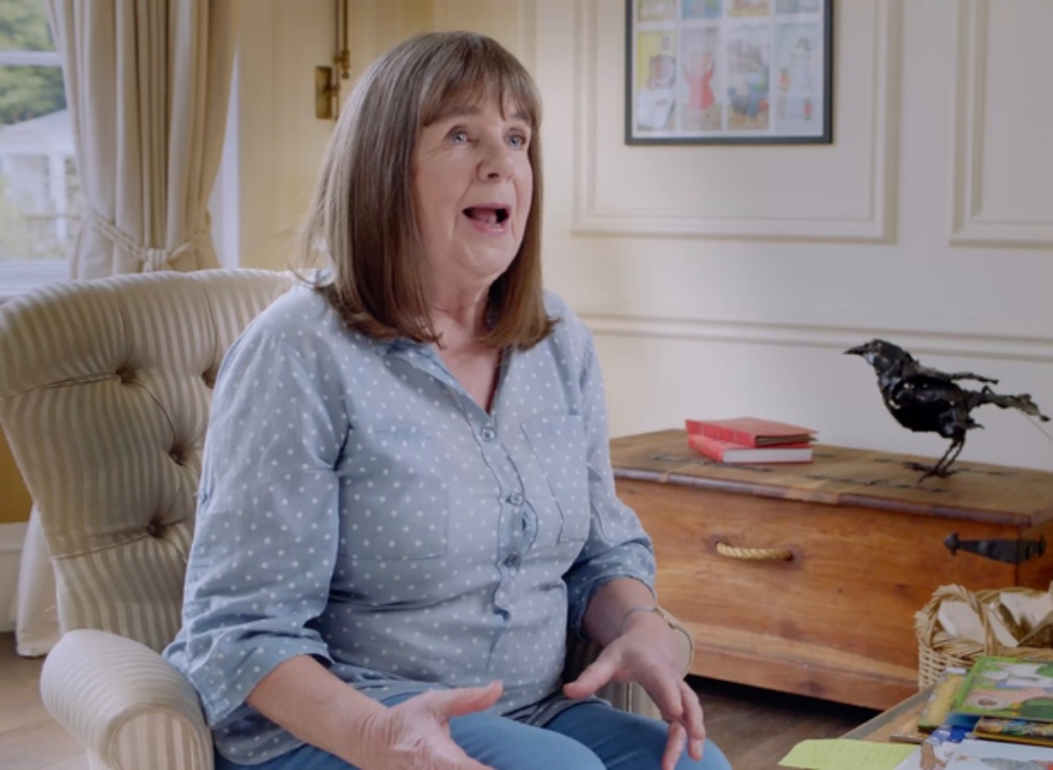
click at [654, 472] on video-js "Video Player is loading. Play Lesson Traditional tales as inspiration 10s Skip …" at bounding box center [526, 385] width 1053 height 770
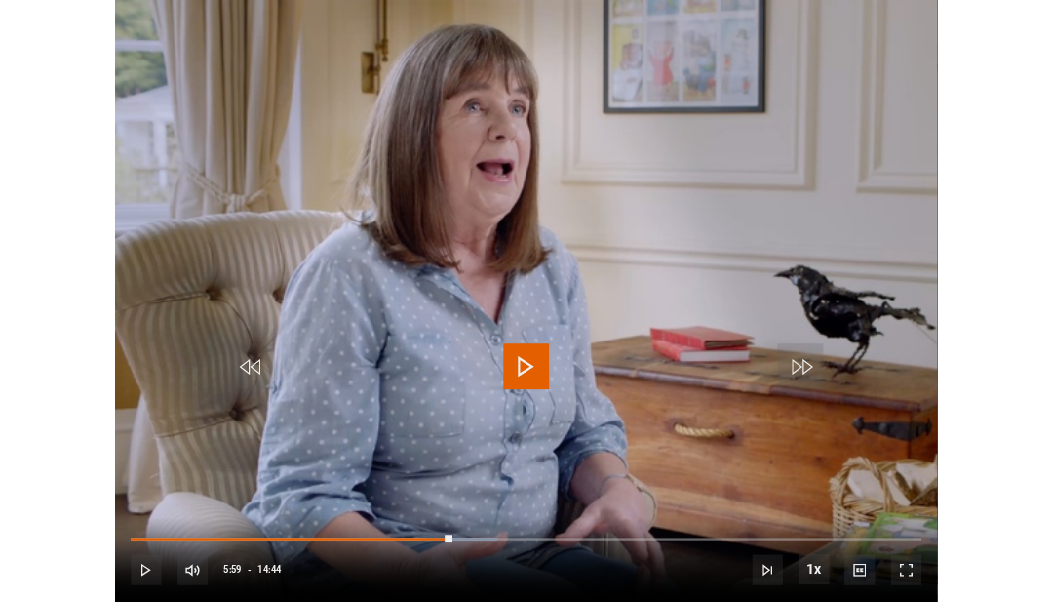
scroll to position [875, 0]
